Goal: Information Seeking & Learning: Find specific fact

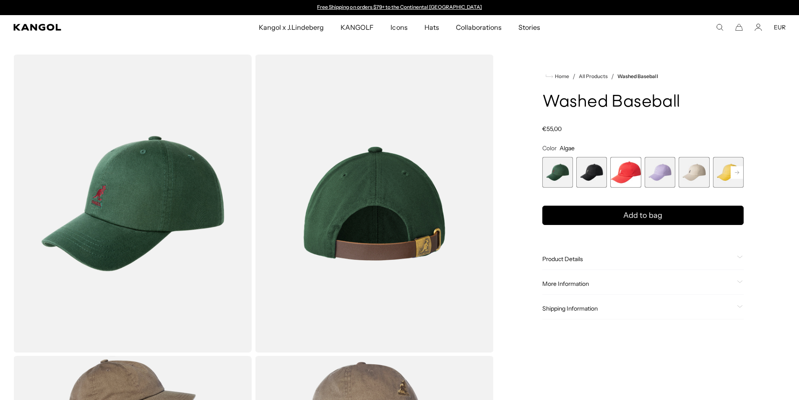
click at [704, 171] on span "5 of 14" at bounding box center [693, 172] width 31 height 31
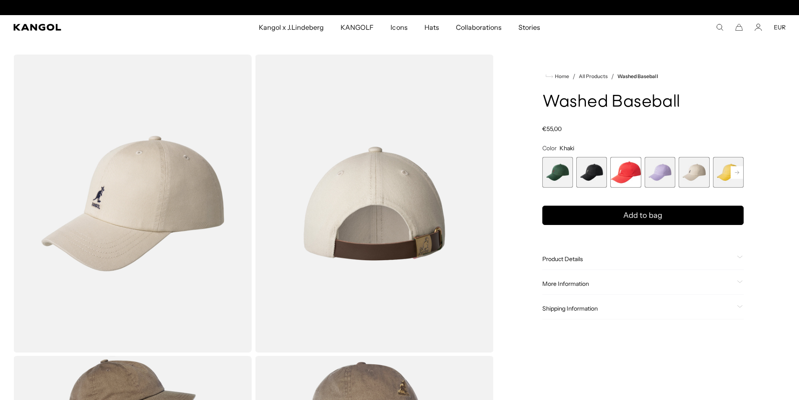
scroll to position [0, 173]
click at [731, 174] on rect at bounding box center [736, 172] width 13 height 13
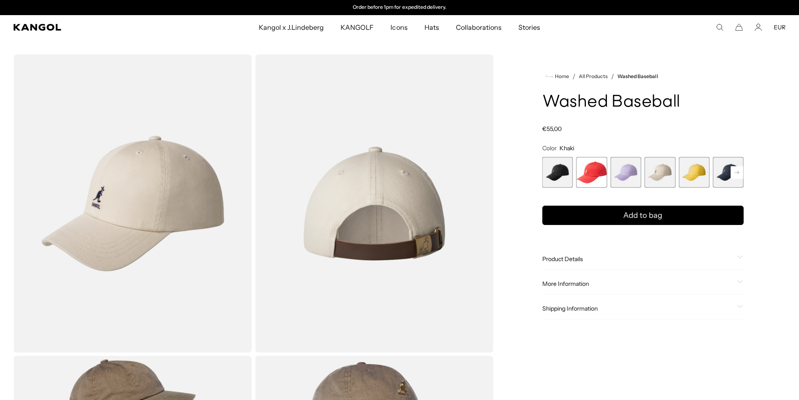
click at [737, 174] on rect at bounding box center [736, 172] width 13 height 13
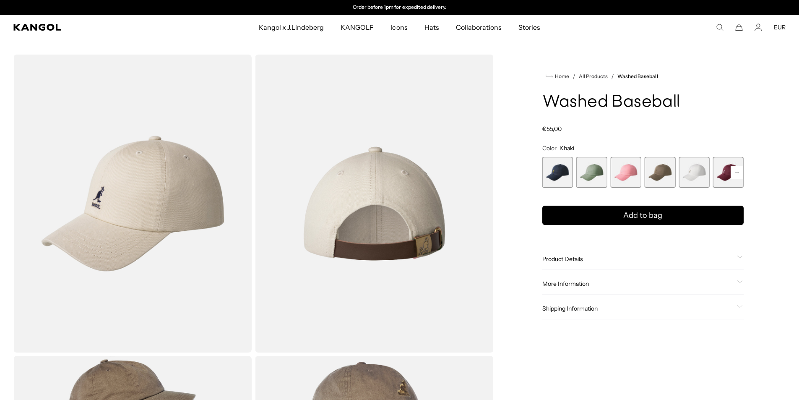
click at [737, 174] on rect at bounding box center [736, 172] width 13 height 13
click at [625, 173] on span "11 of 14" at bounding box center [625, 172] width 31 height 31
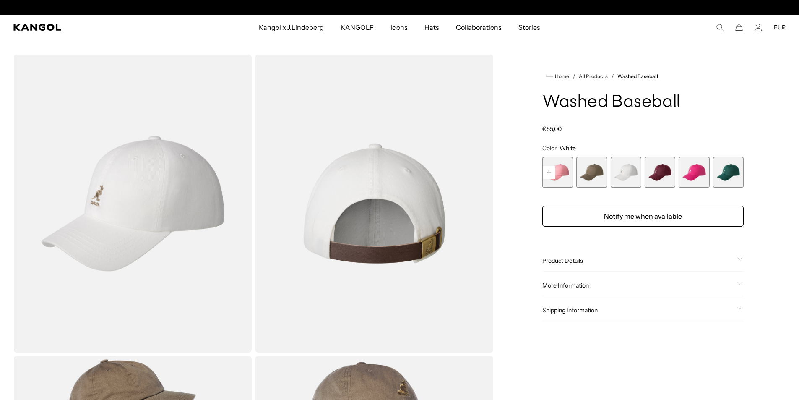
scroll to position [0, 173]
click at [570, 285] on span "More Information" at bounding box center [637, 285] width 191 height 8
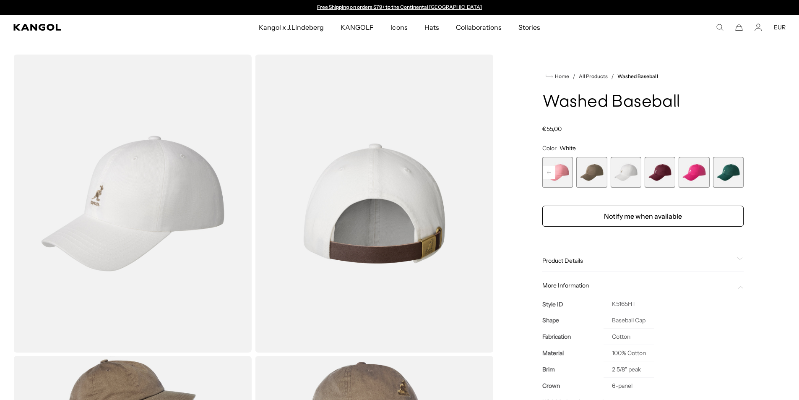
click at [624, 304] on td "K5165HT" at bounding box center [628, 304] width 51 height 16
copy td "K5165HT"
click at [718, 27] on icon "Search here" at bounding box center [720, 27] width 8 height 8
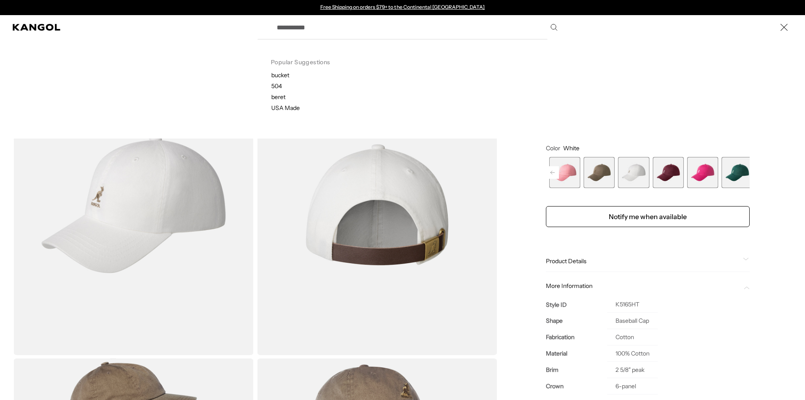
paste input "*****"
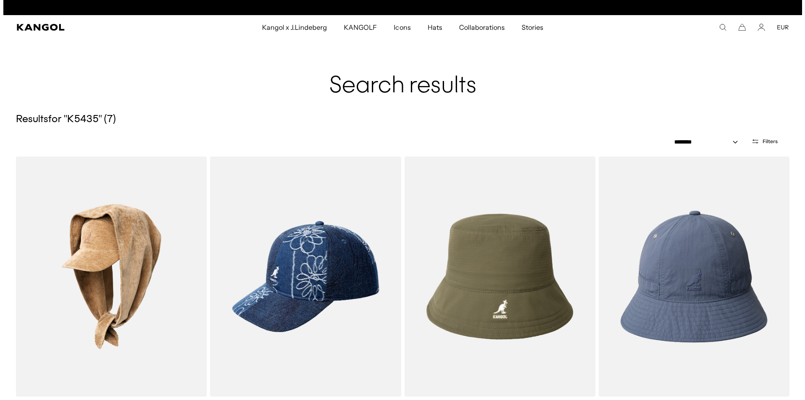
scroll to position [0, 173]
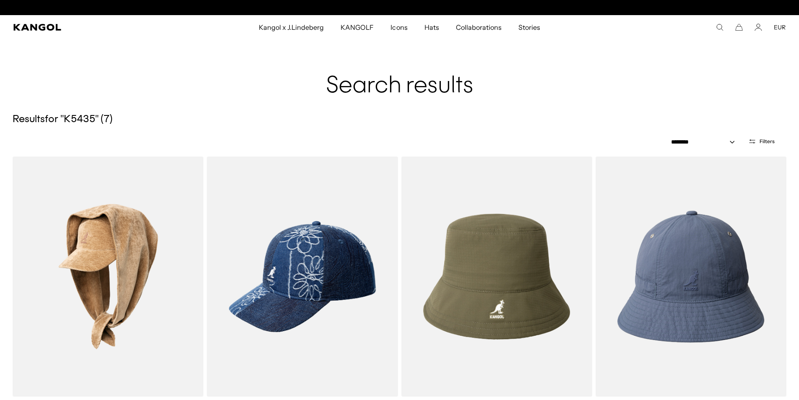
click at [720, 26] on icon "Search here" at bounding box center [720, 27] width 8 height 8
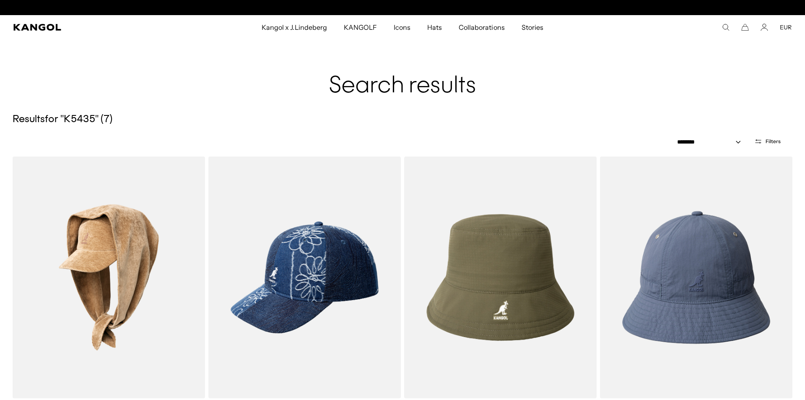
paste input "Search here"
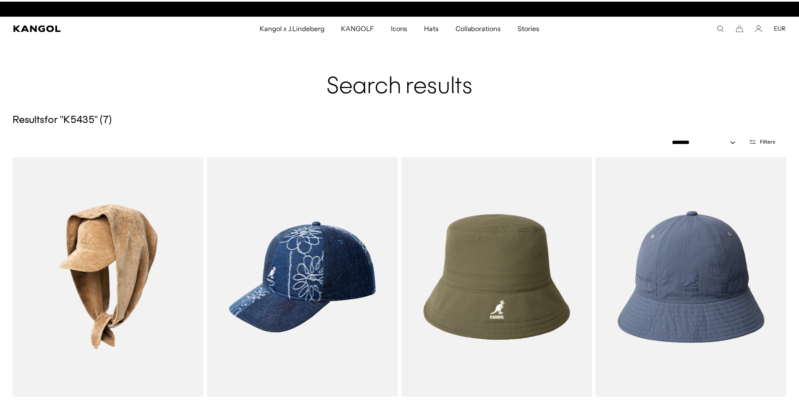
scroll to position [0, 0]
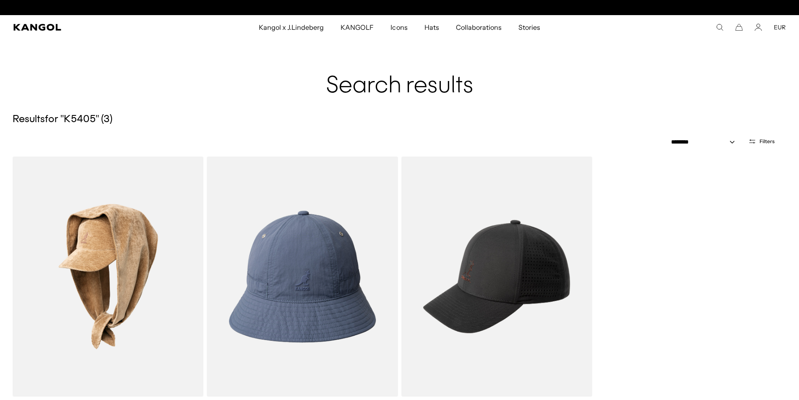
scroll to position [0, 173]
click at [720, 23] on icon "Search here" at bounding box center [720, 27] width 8 height 8
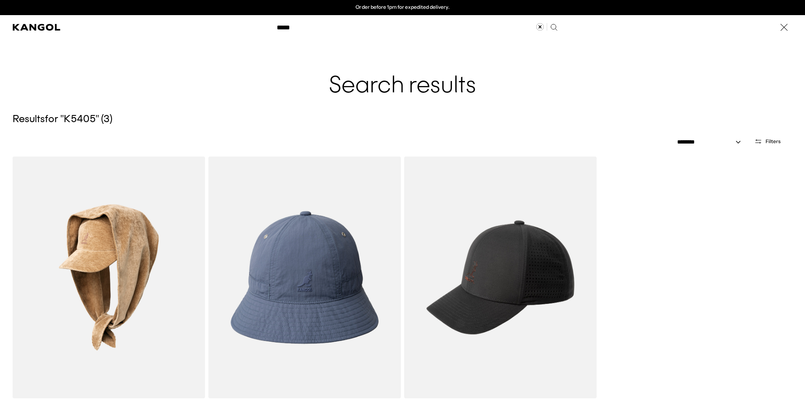
paste input "*"
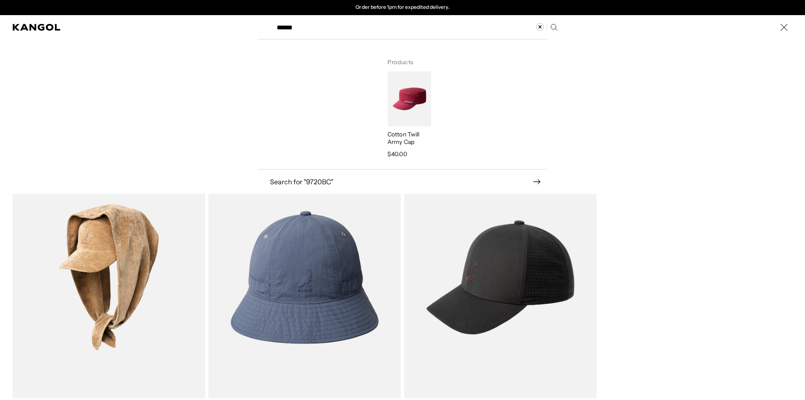
type input "******"
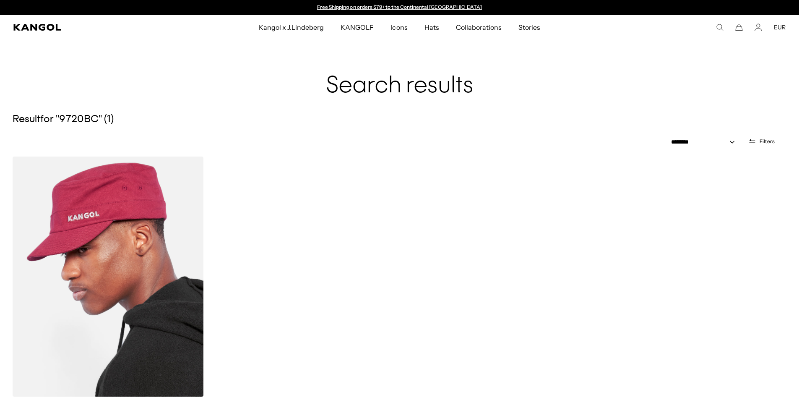
click at [121, 299] on img at bounding box center [108, 276] width 191 height 240
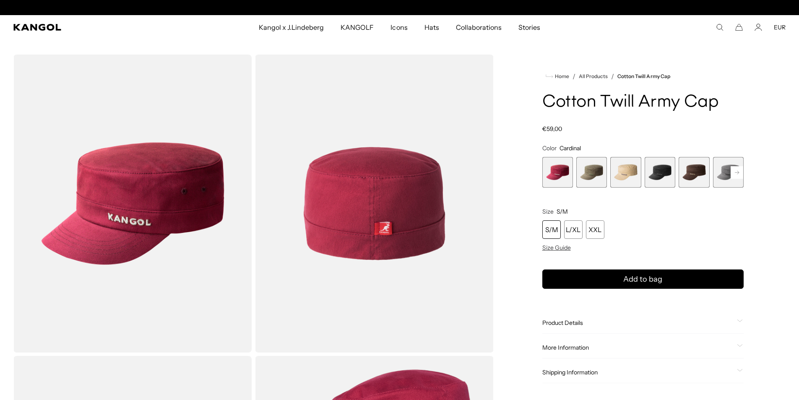
scroll to position [0, 173]
click at [662, 176] on span "4 of 9" at bounding box center [659, 172] width 31 height 31
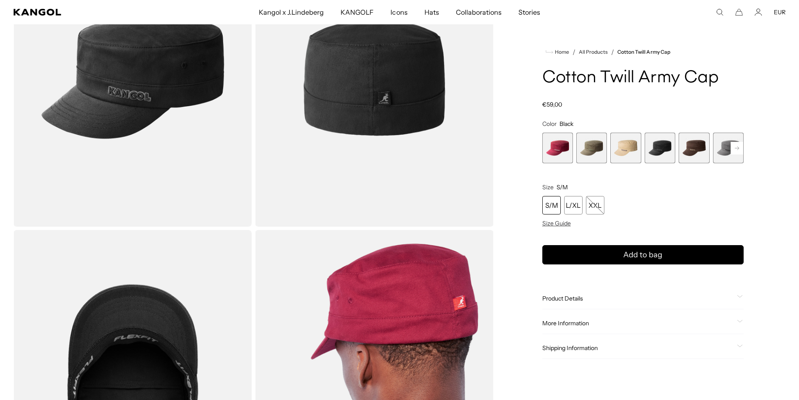
click at [574, 322] on span "More Information" at bounding box center [637, 323] width 191 height 8
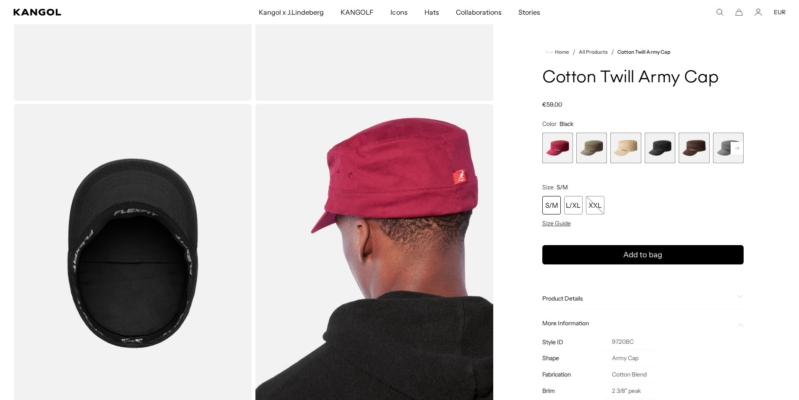
scroll to position [0, 173]
click at [620, 341] on td "9720BC" at bounding box center [629, 341] width 52 height 16
copy td "9720BC"
